Goal: Navigation & Orientation: Find specific page/section

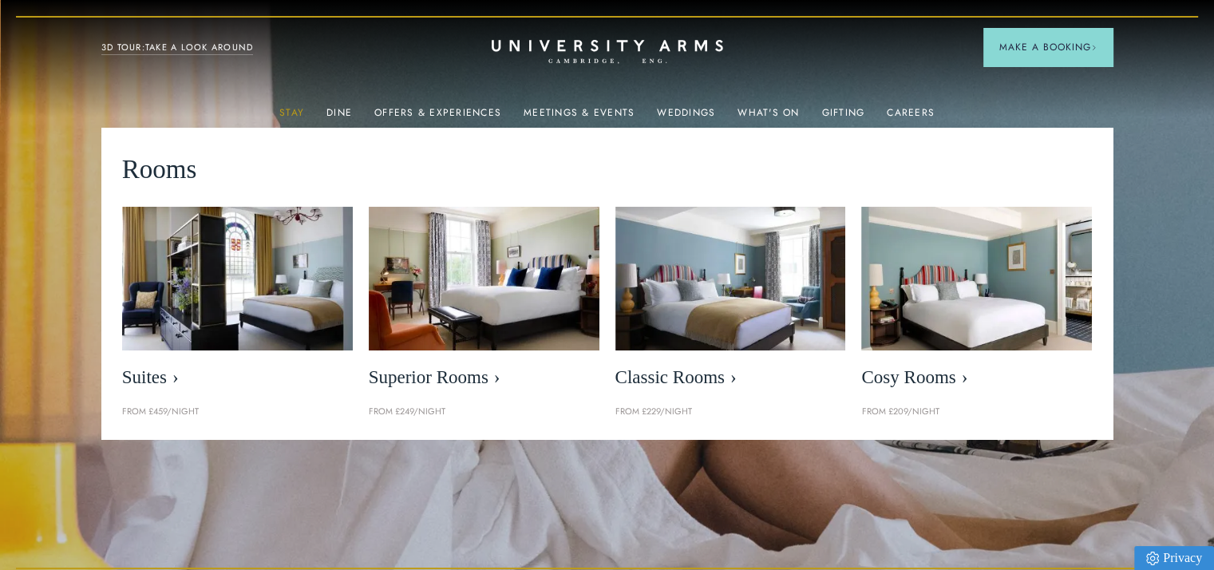
click at [295, 107] on link "Stay" at bounding box center [291, 117] width 25 height 21
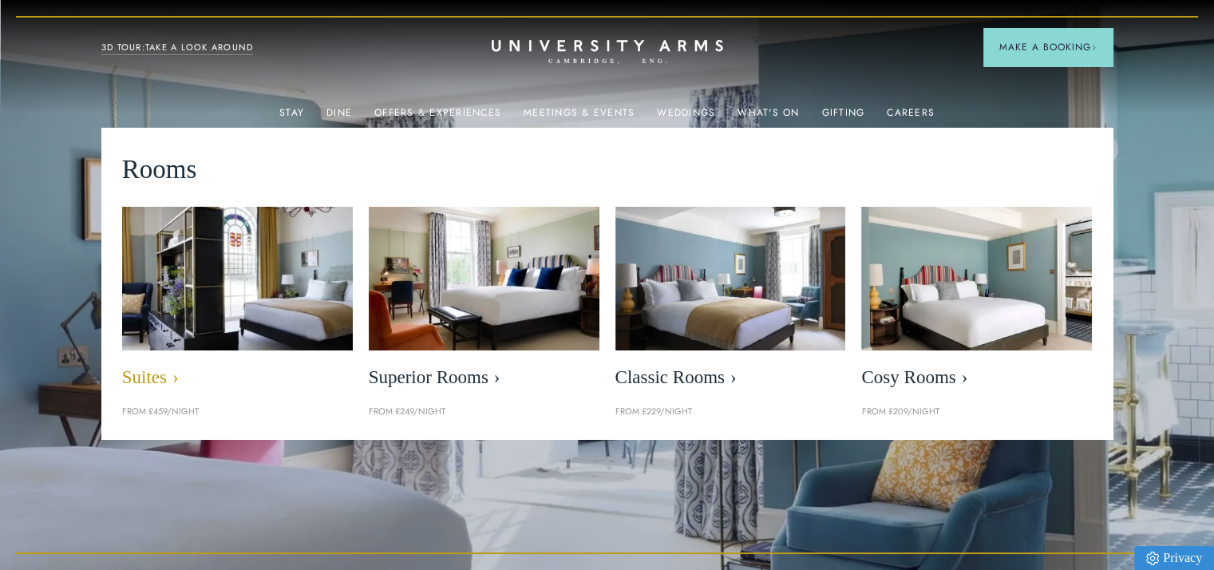
click at [271, 231] on img at bounding box center [237, 279] width 265 height 166
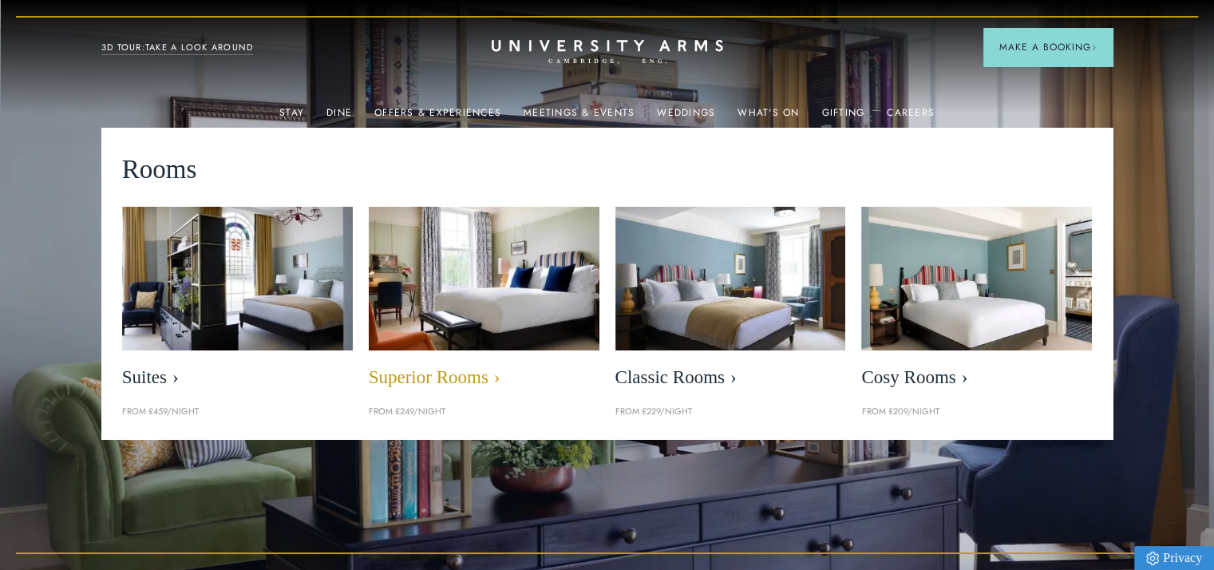
click at [395, 374] on span "Superior Rooms" at bounding box center [484, 377] width 231 height 22
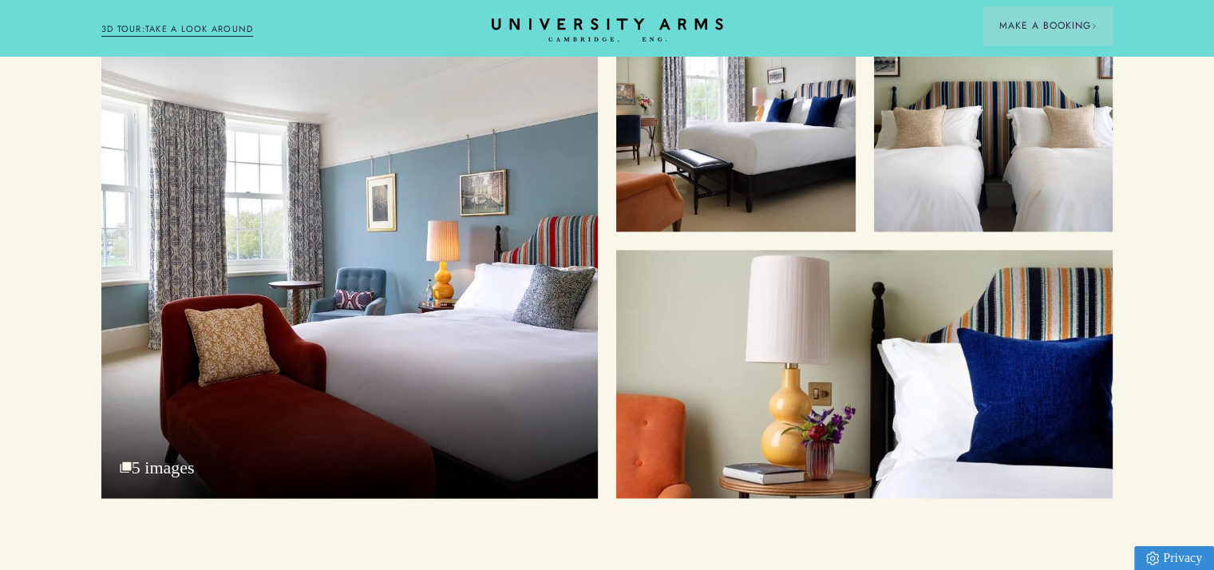
scroll to position [2075, 0]
